Goal: Task Accomplishment & Management: Use online tool/utility

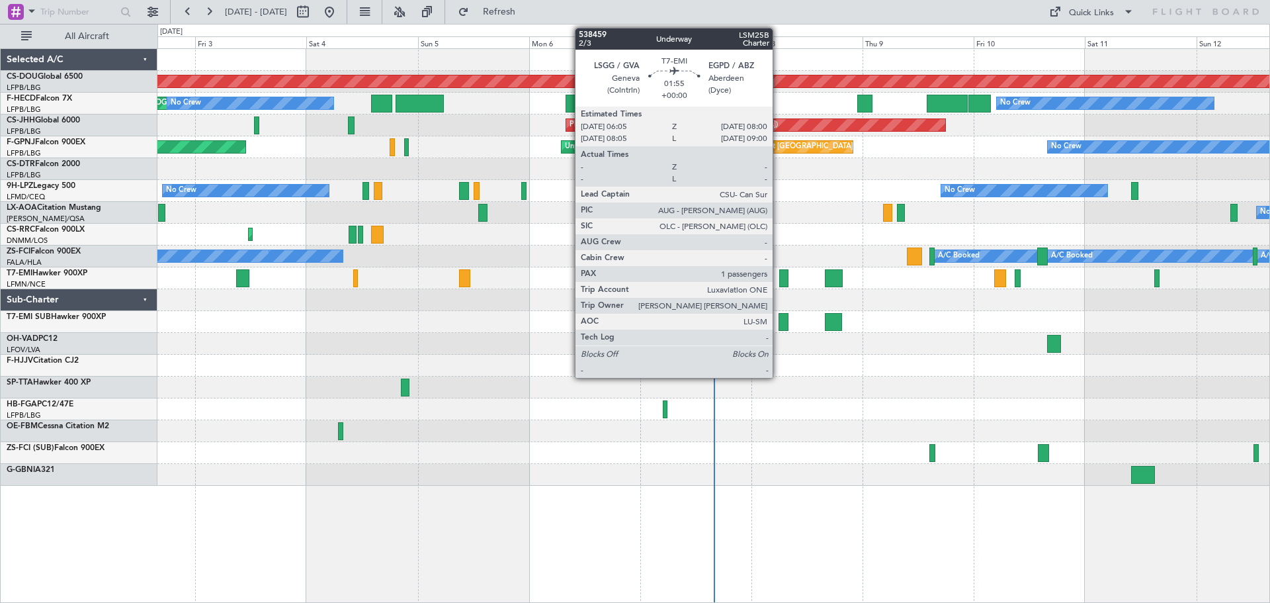
click at [783, 277] on div at bounding box center [783, 278] width 9 height 18
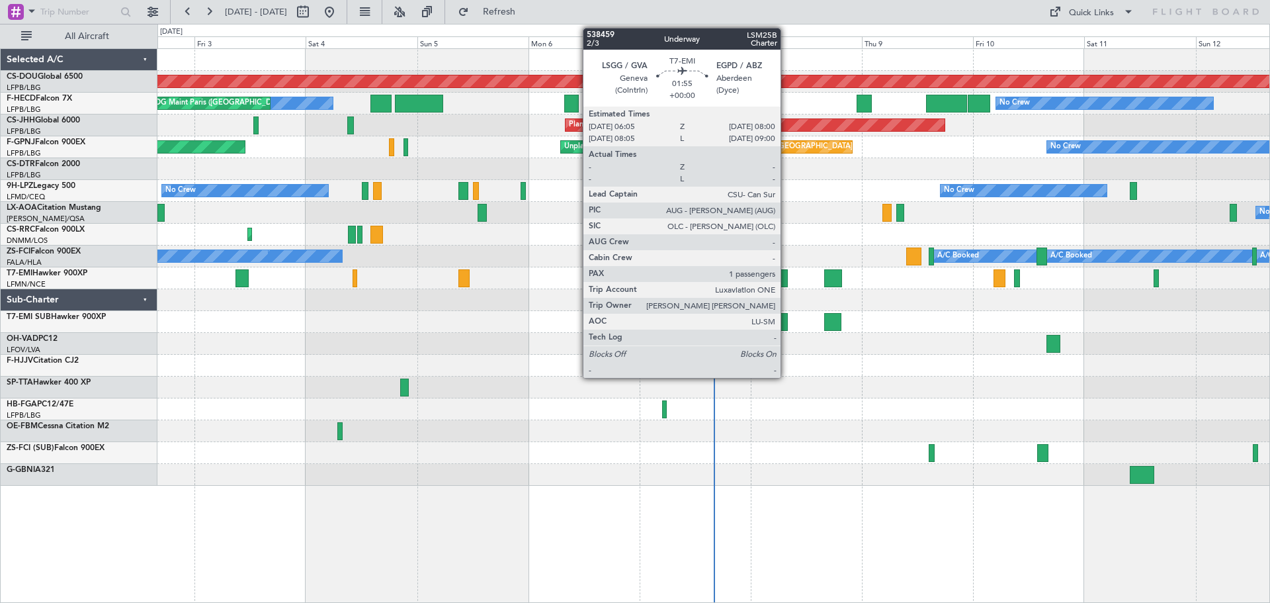
click at [786, 279] on div at bounding box center [783, 278] width 9 height 18
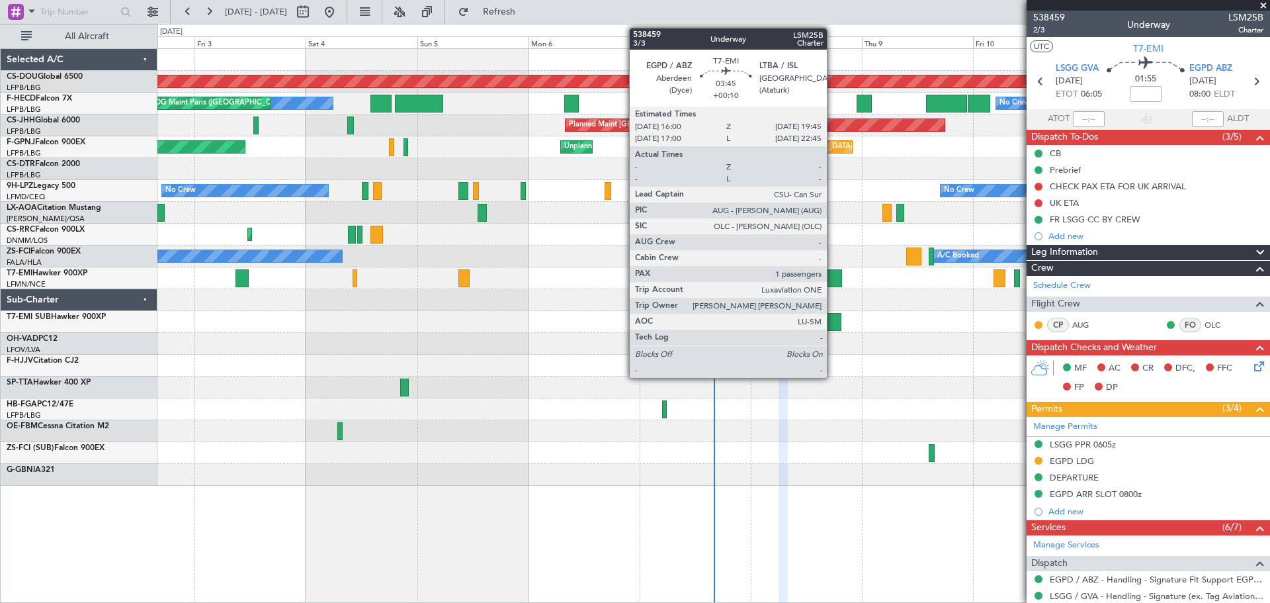
click at [833, 278] on div at bounding box center [833, 278] width 18 height 18
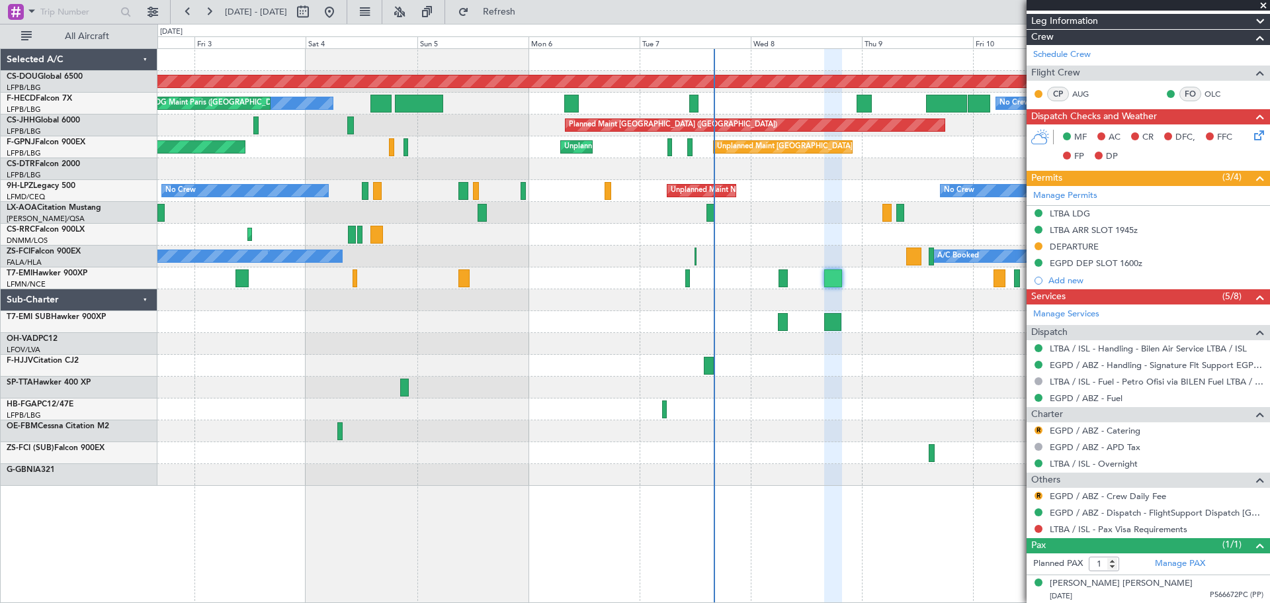
scroll to position [199, 0]
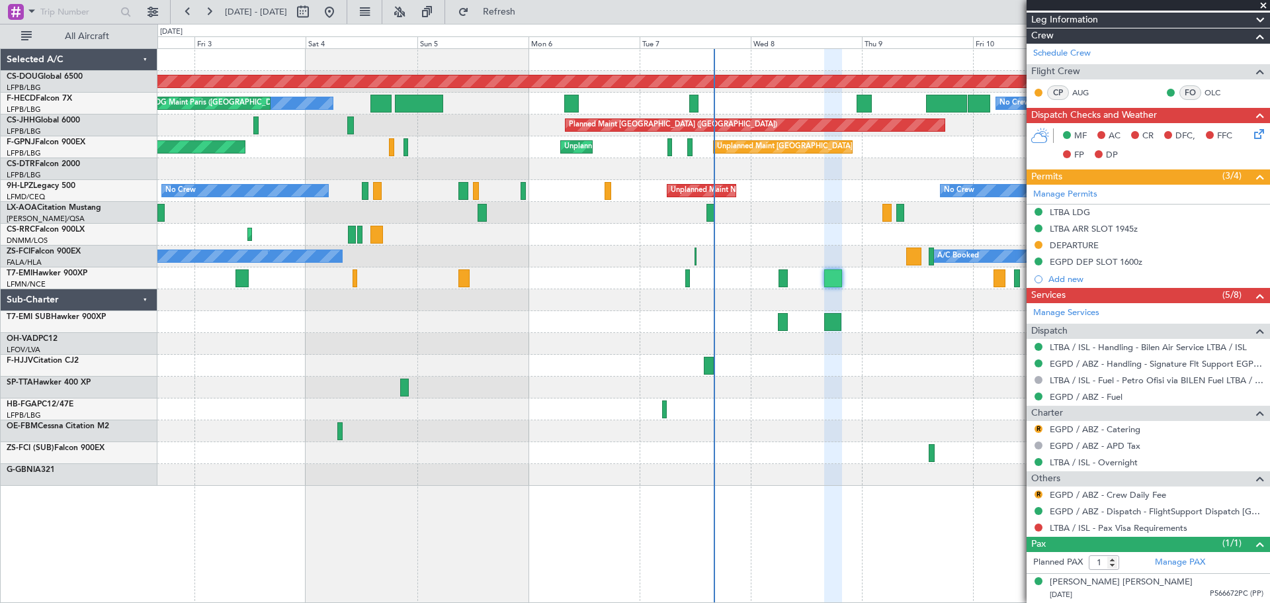
click at [453, 361] on div at bounding box center [713, 366] width 1112 height 22
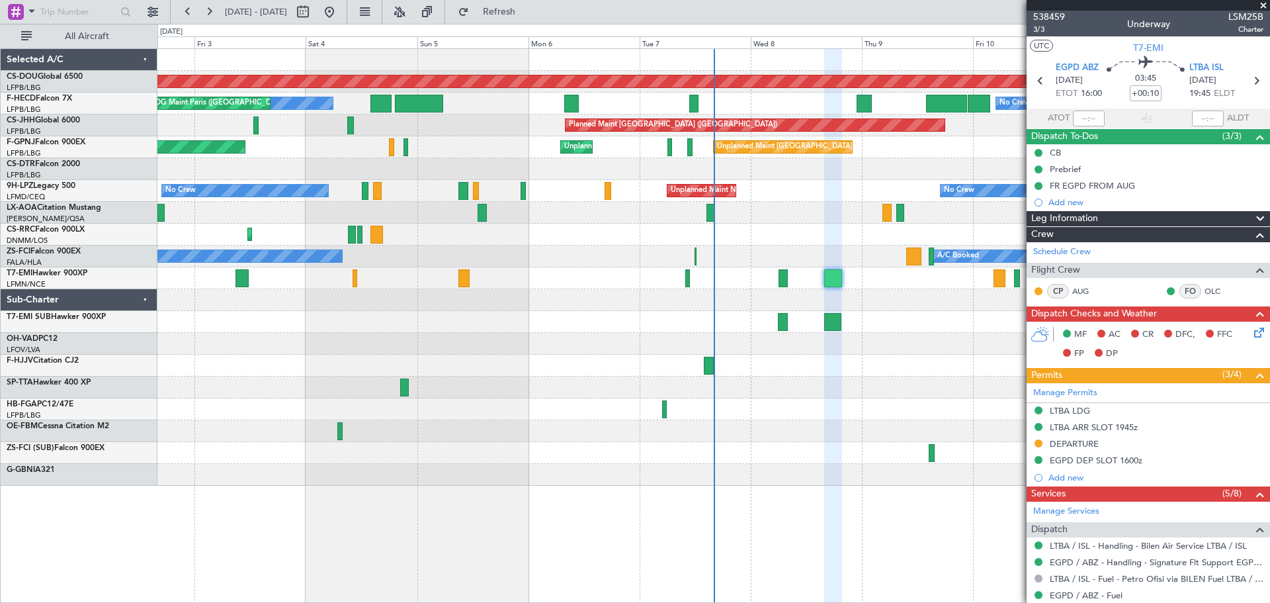
scroll to position [0, 0]
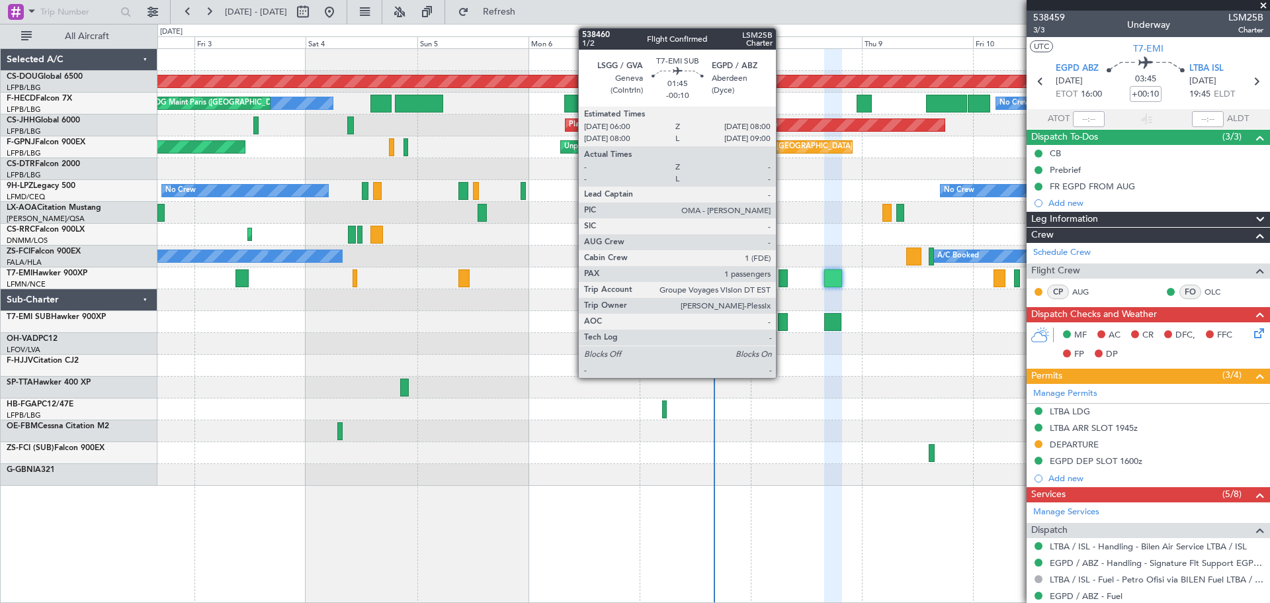
click at [782, 325] on div at bounding box center [783, 322] width 10 height 18
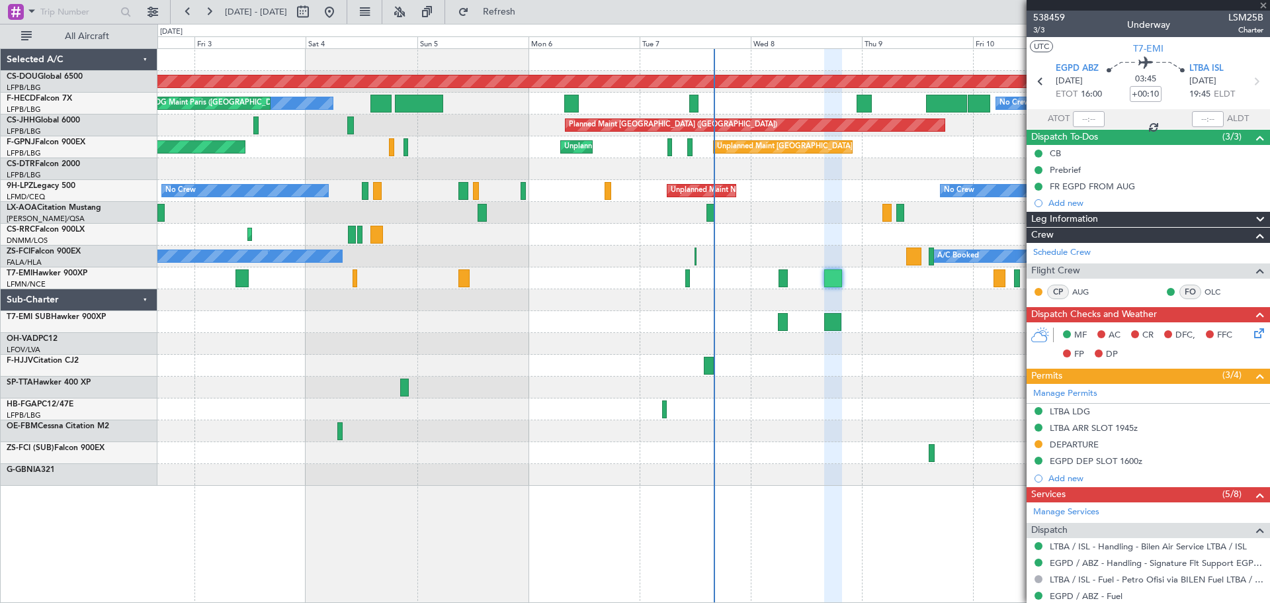
type input "-00:10"
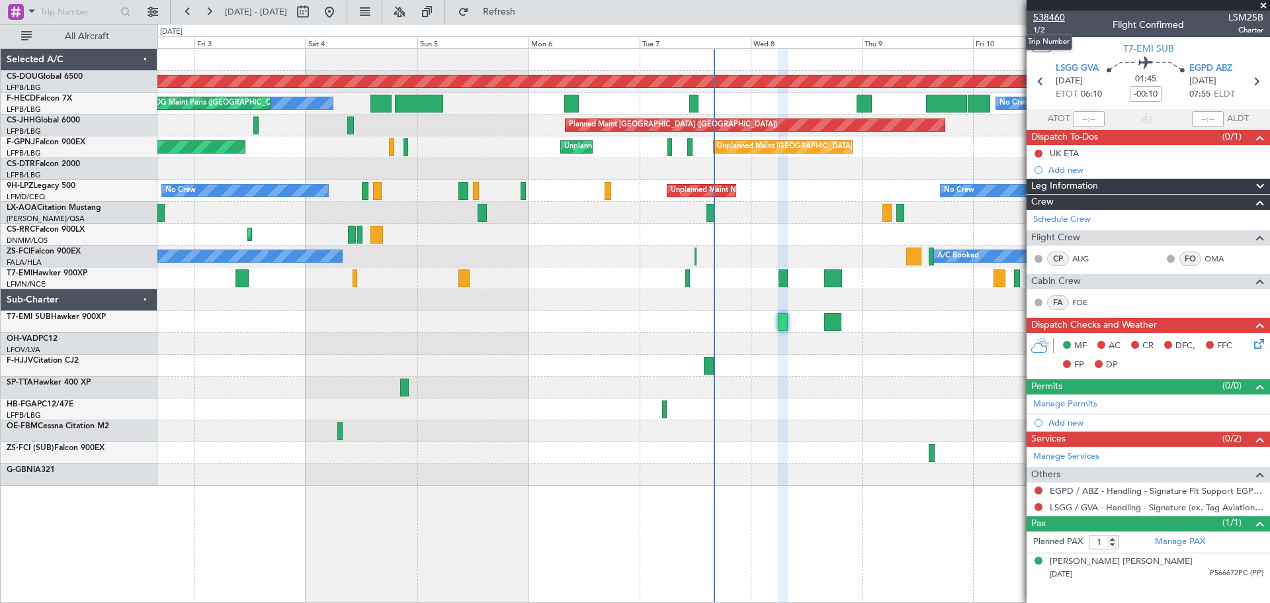
click at [1054, 16] on span "538460" at bounding box center [1049, 18] width 32 height 14
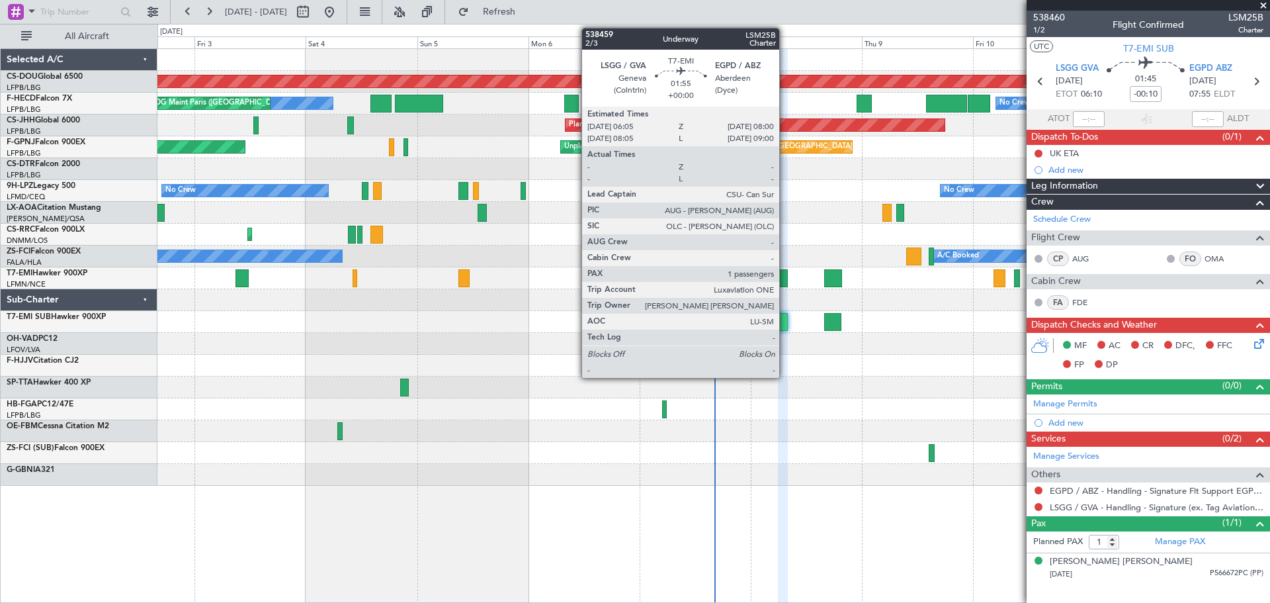
click at [785, 279] on div at bounding box center [783, 278] width 9 height 18
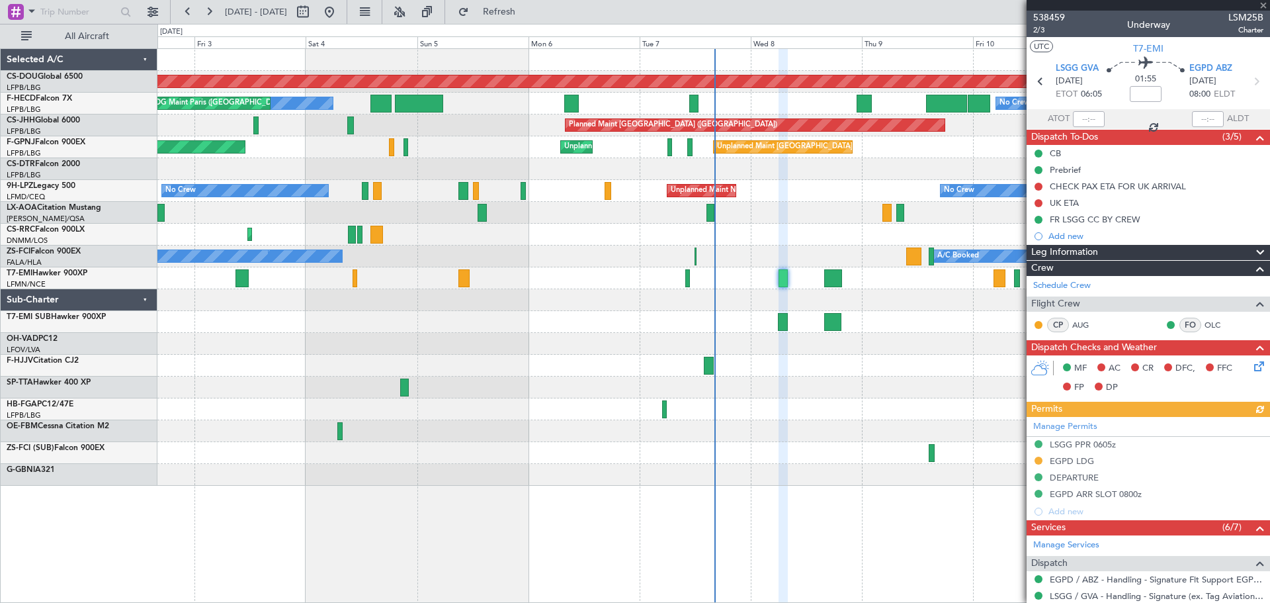
scroll to position [183, 0]
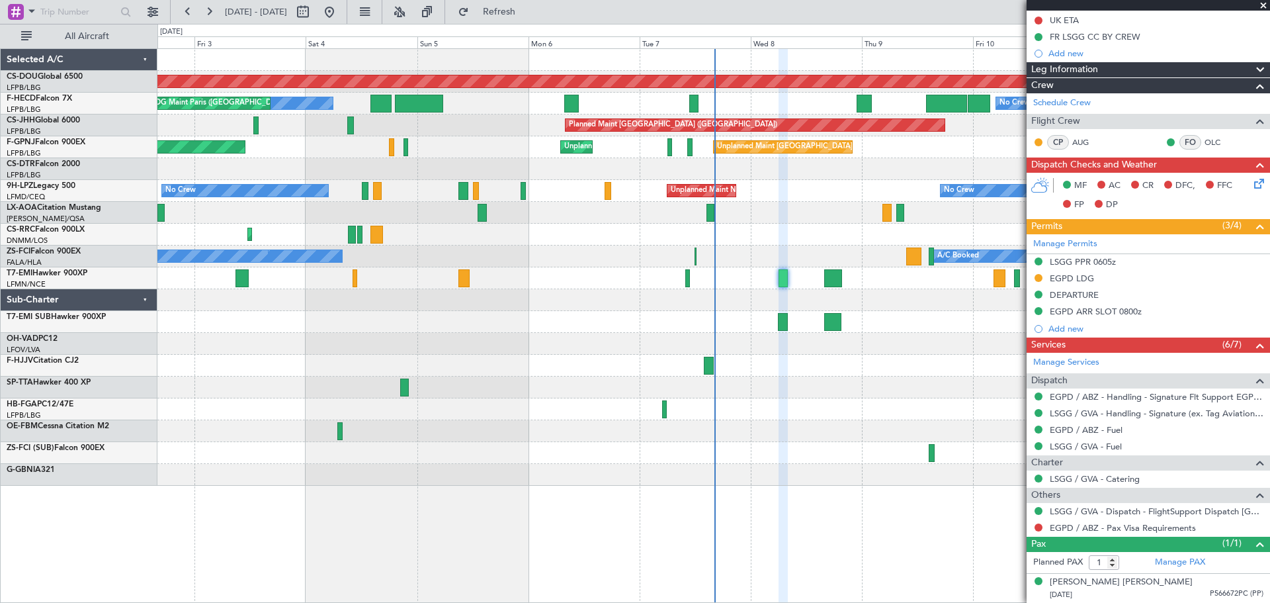
click at [1258, 1] on span at bounding box center [1263, 6] width 13 height 12
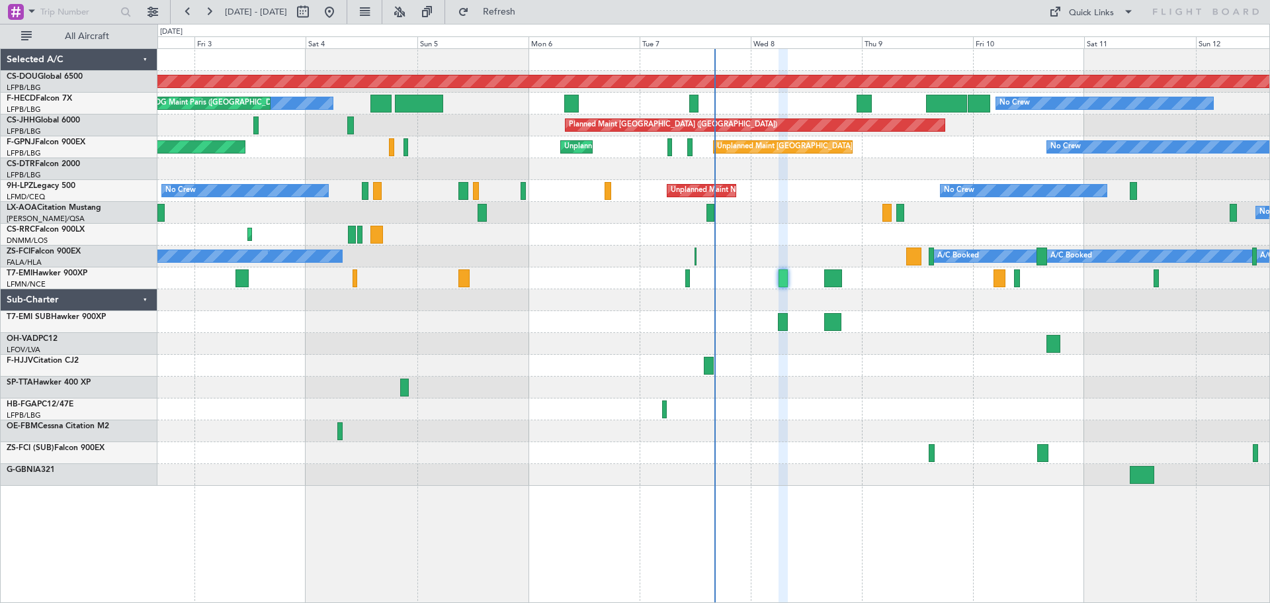
type input "0"
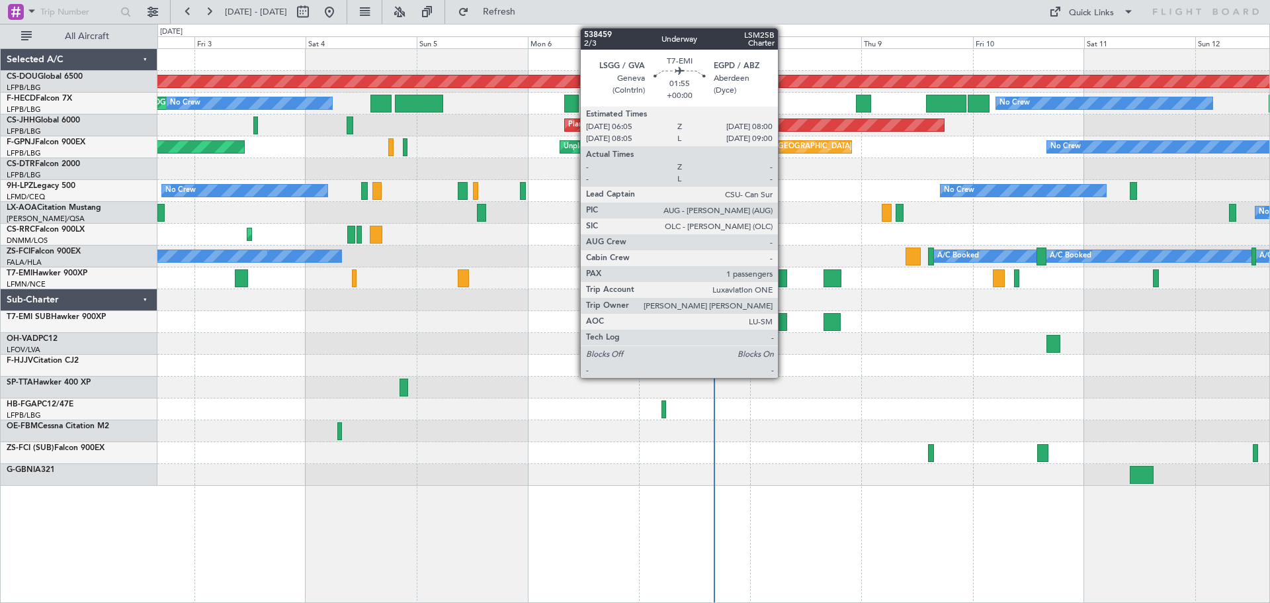
click at [781, 277] on div at bounding box center [782, 278] width 9 height 18
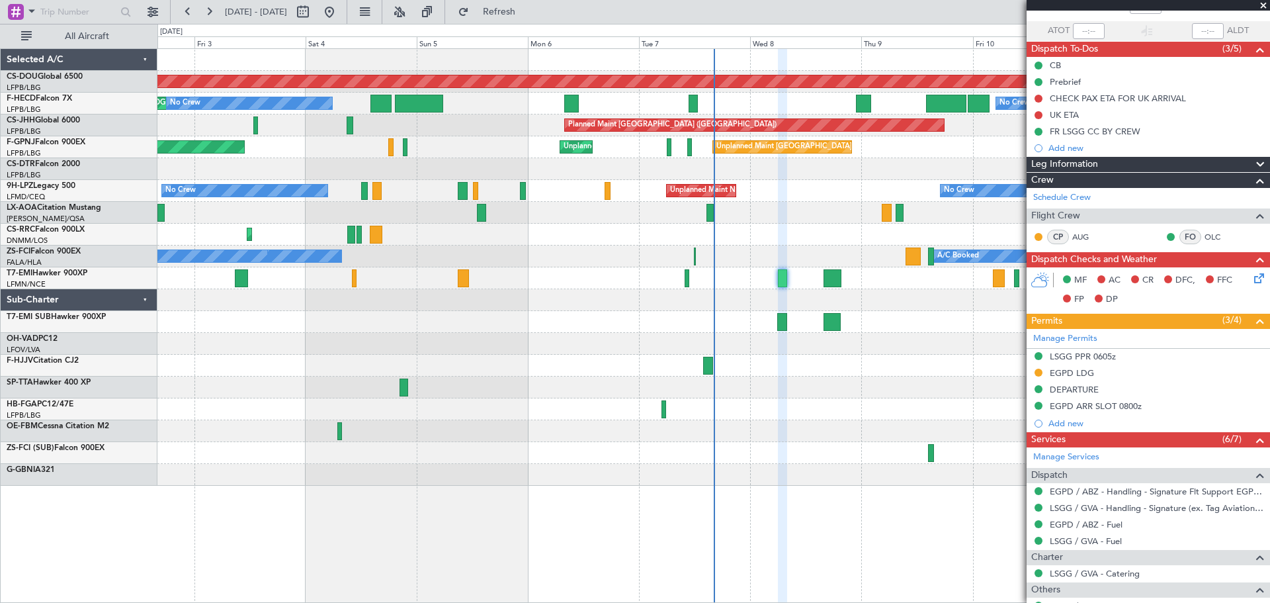
scroll to position [183, 0]
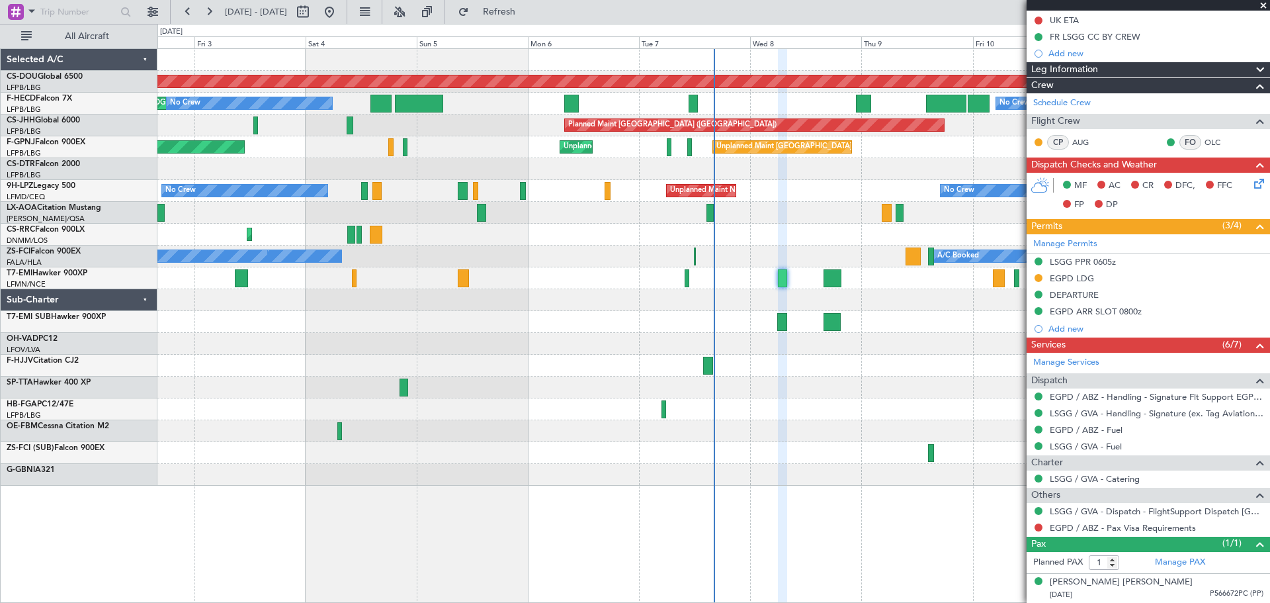
click at [146, 519] on div "Selected A/C CS-DOU Global 6500 LFPB/LBG Paris ([GEOGRAPHIC_DATA]) F-HECD Falco…" at bounding box center [79, 325] width 157 height 554
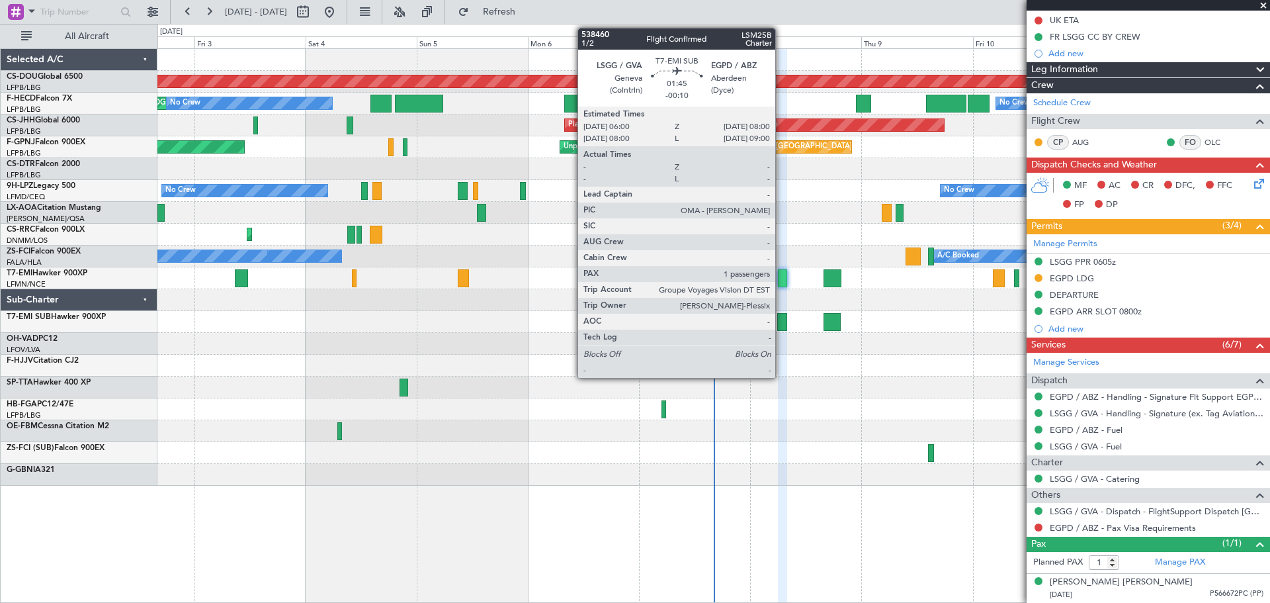
click at [781, 319] on div at bounding box center [782, 322] width 10 height 18
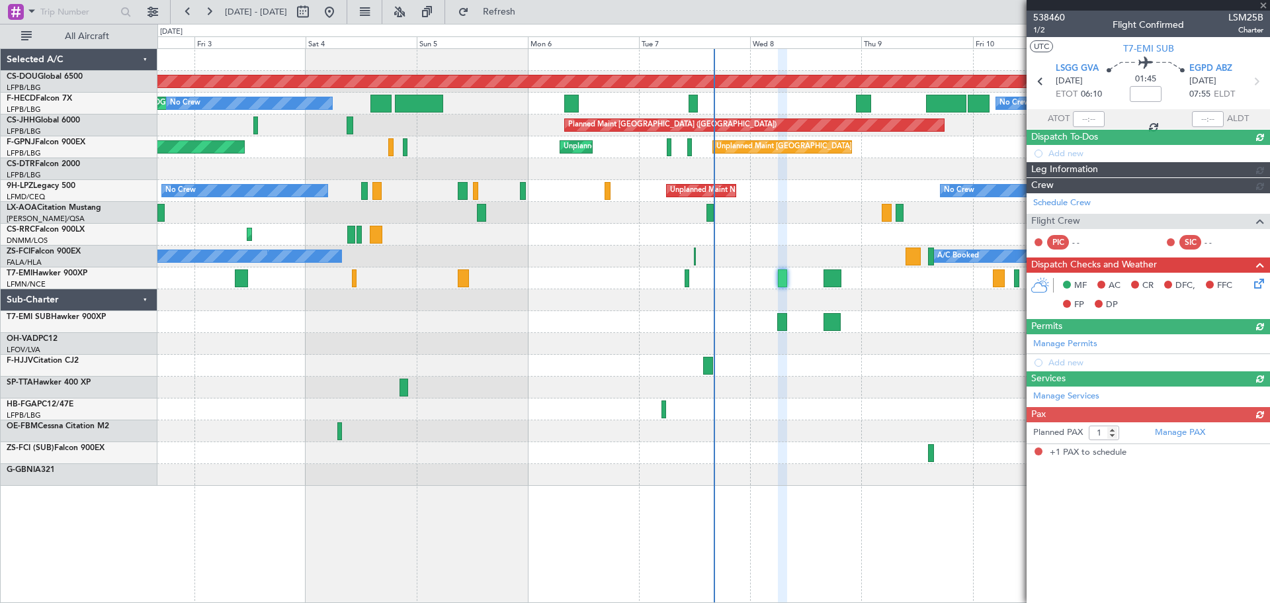
type input "-00:10"
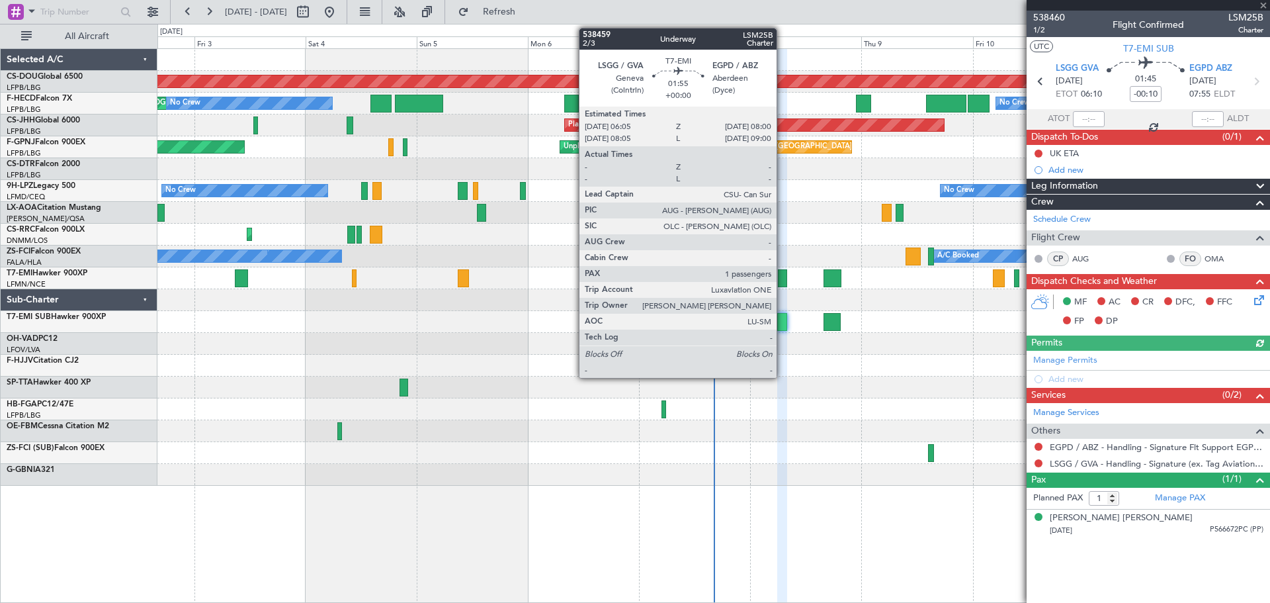
click at [783, 275] on div at bounding box center [782, 278] width 9 height 18
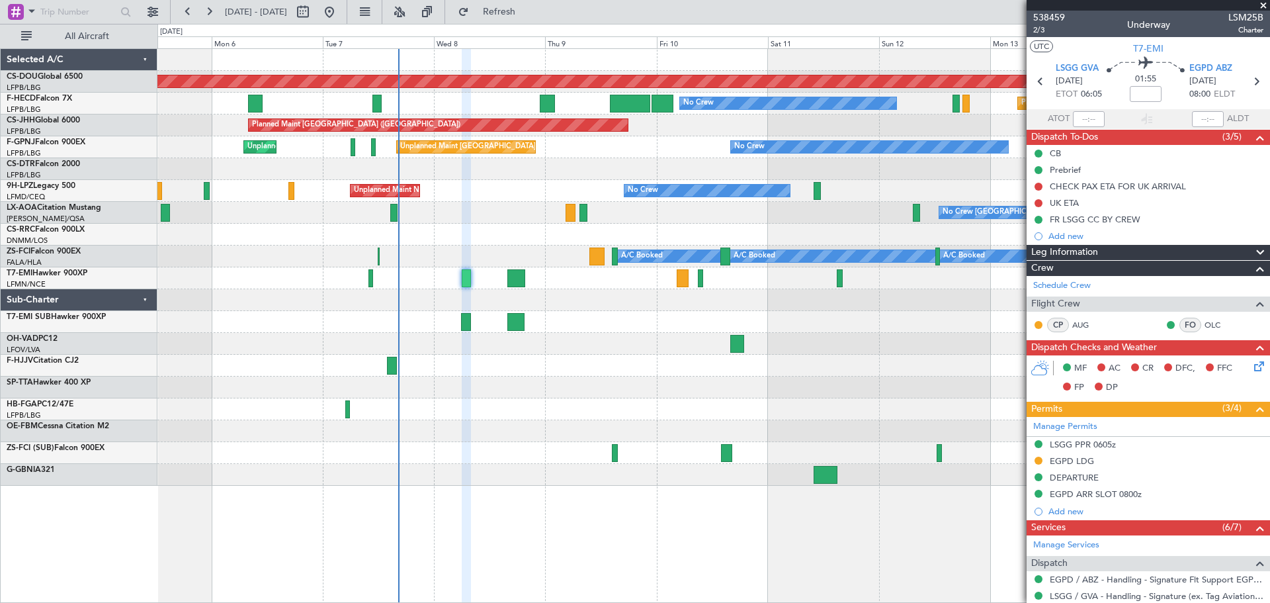
click at [530, 271] on div "Planned Maint London (Biggin Hill) No Crew Planned Maint Paris (Le Bourget) No …" at bounding box center [713, 267] width 1112 height 437
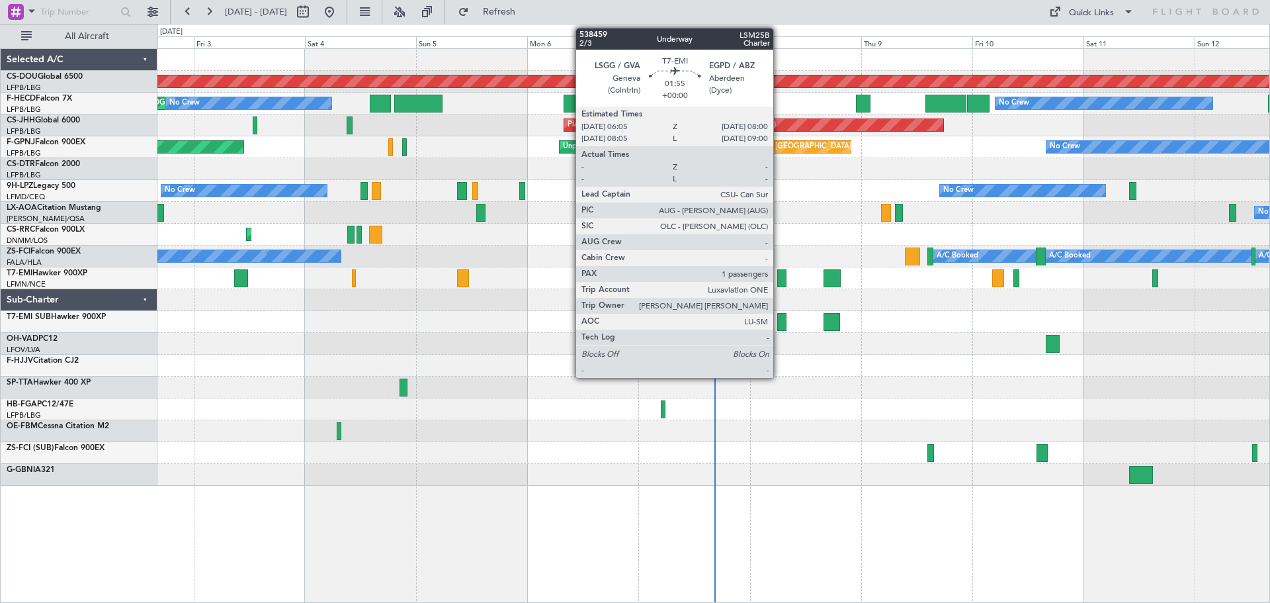
click at [779, 273] on div at bounding box center [781, 278] width 9 height 18
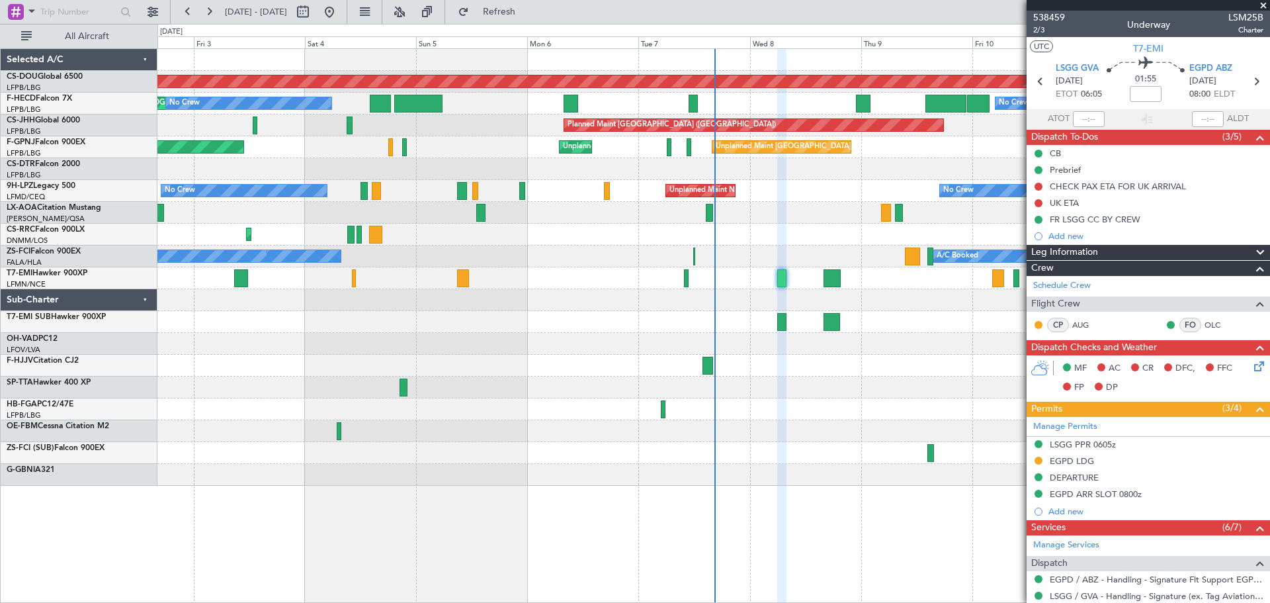
scroll to position [183, 0]
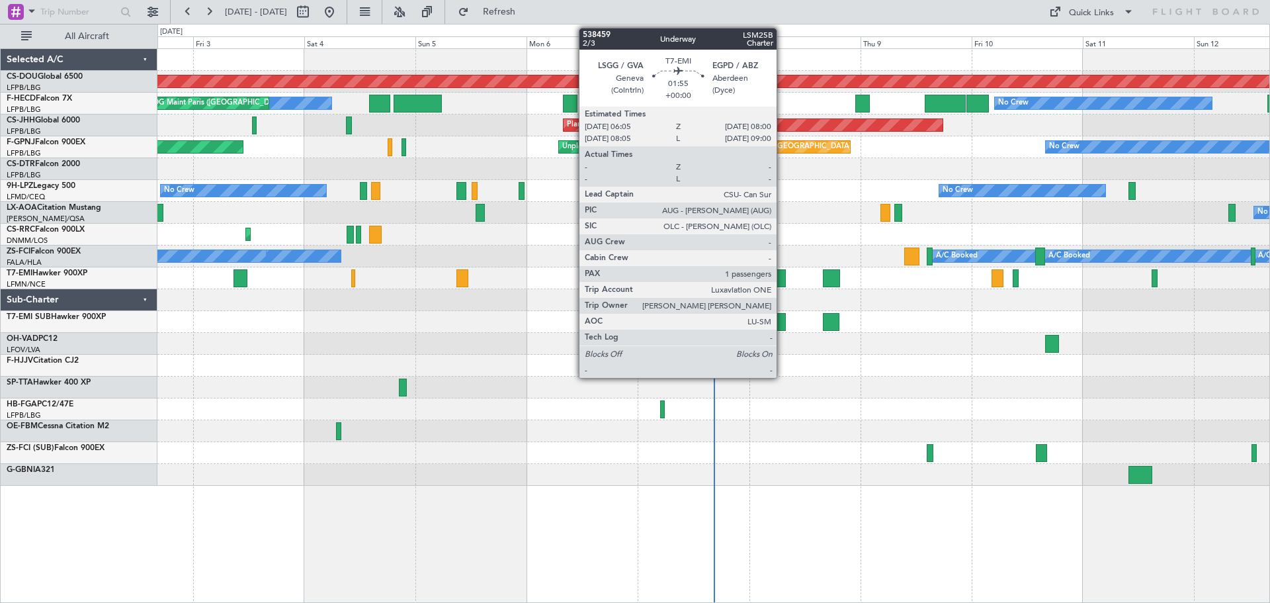
click at [783, 274] on div at bounding box center [781, 278] width 9 height 18
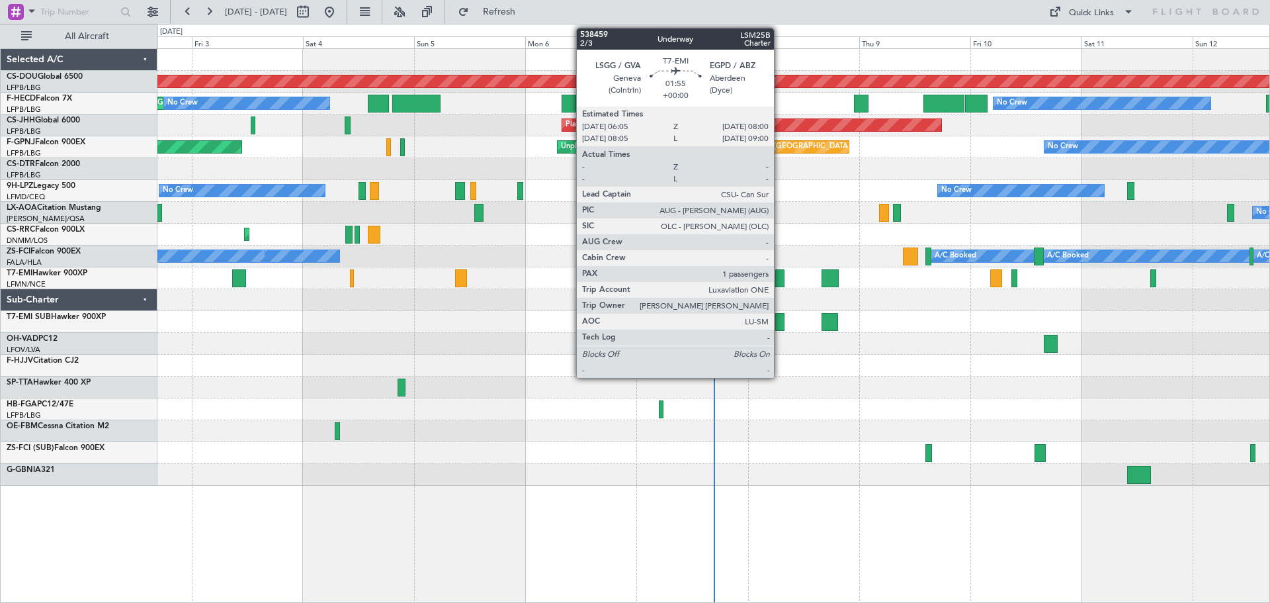
click at [780, 280] on div at bounding box center [779, 278] width 9 height 18
